Goal: Information Seeking & Learning: Learn about a topic

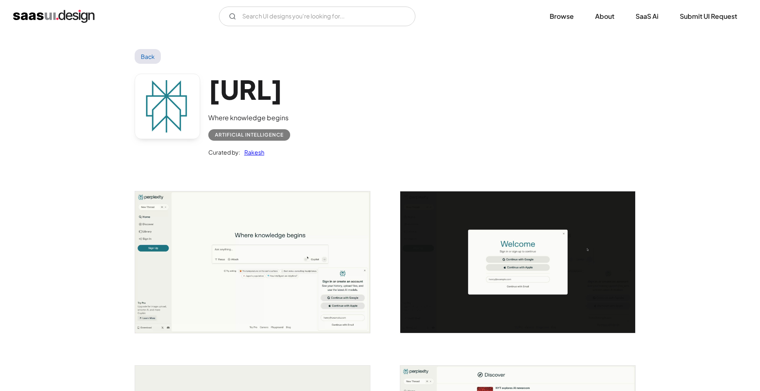
click at [151, 54] on link "Back" at bounding box center [148, 56] width 27 height 15
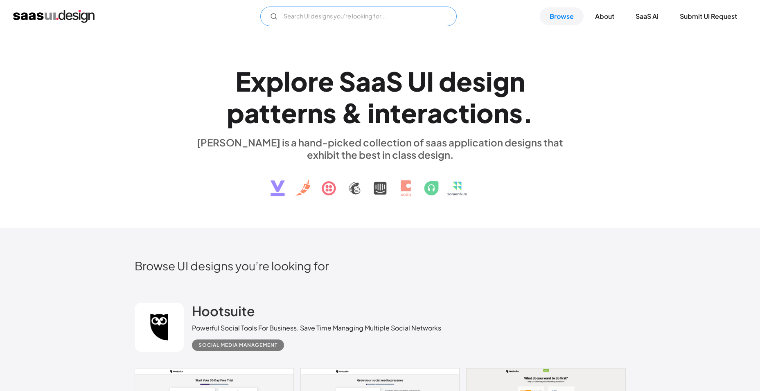
click at [360, 16] on input "text" at bounding box center [358, 17] width 196 height 20
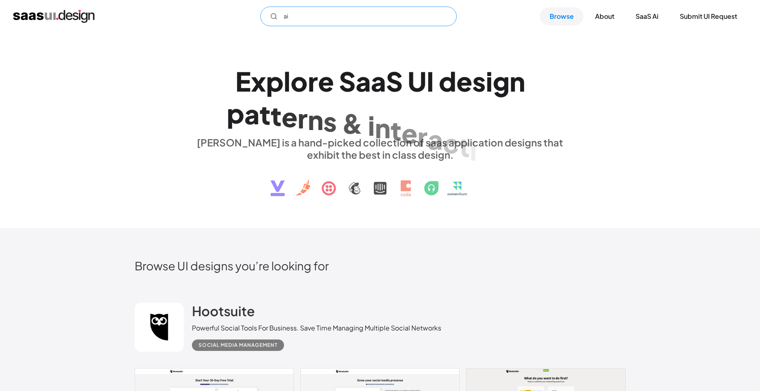
type input "ai"
click at [190, 83] on div "E x p l o r e S a a S U I d e s i g n p a t t e r n s & i n t e r a c t i o n s…" at bounding box center [380, 130] width 491 height 146
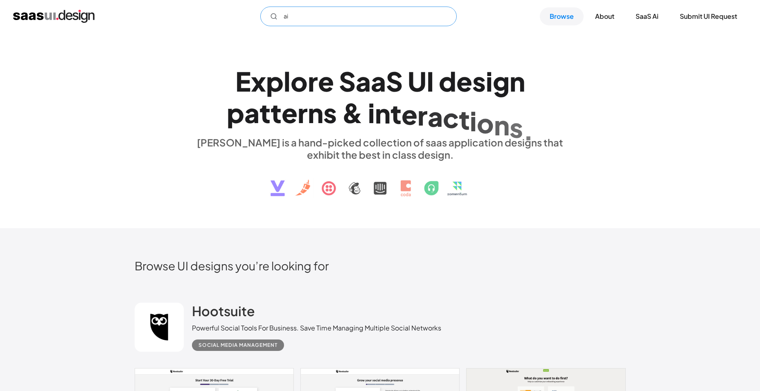
click at [316, 16] on input "ai" at bounding box center [358, 17] width 196 height 20
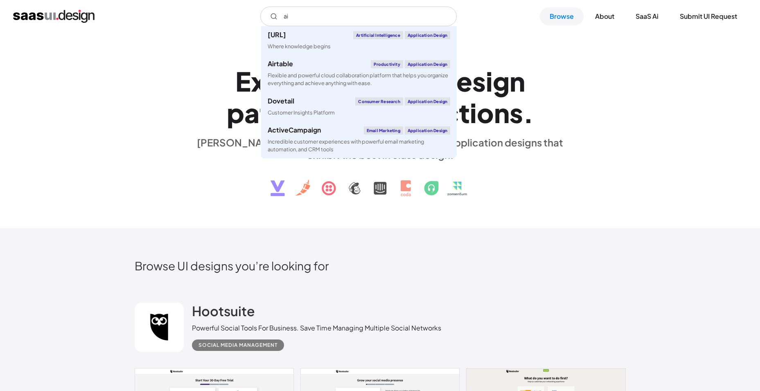
click at [190, 91] on div "E x p l o r e S a a S U I d e s i g n p a t t e r n s & i n t e r a c t i o n s…" at bounding box center [380, 130] width 491 height 146
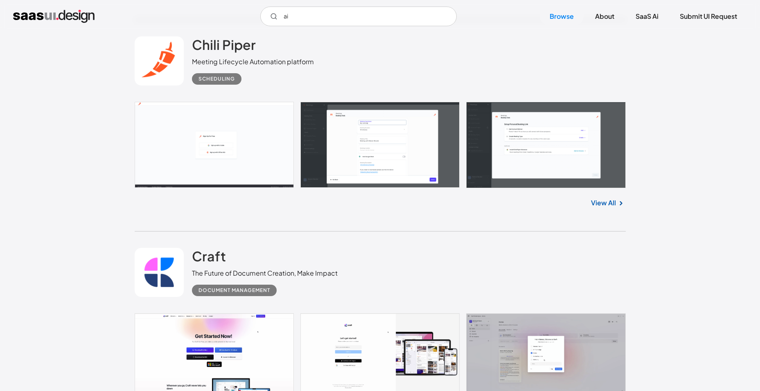
scroll to position [20705, 0]
